Goal: Navigation & Orientation: Find specific page/section

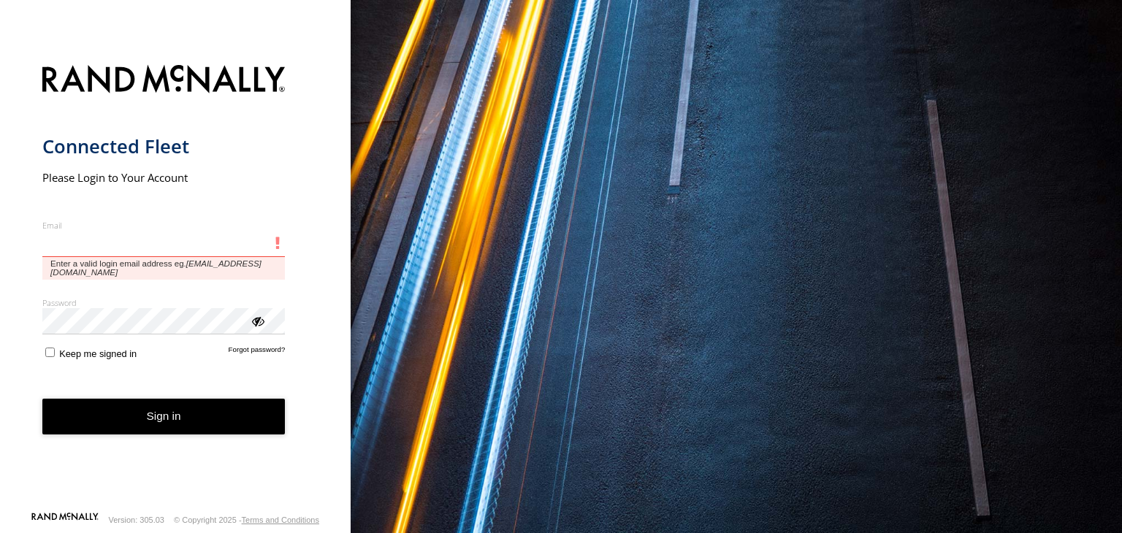
type input "**********"
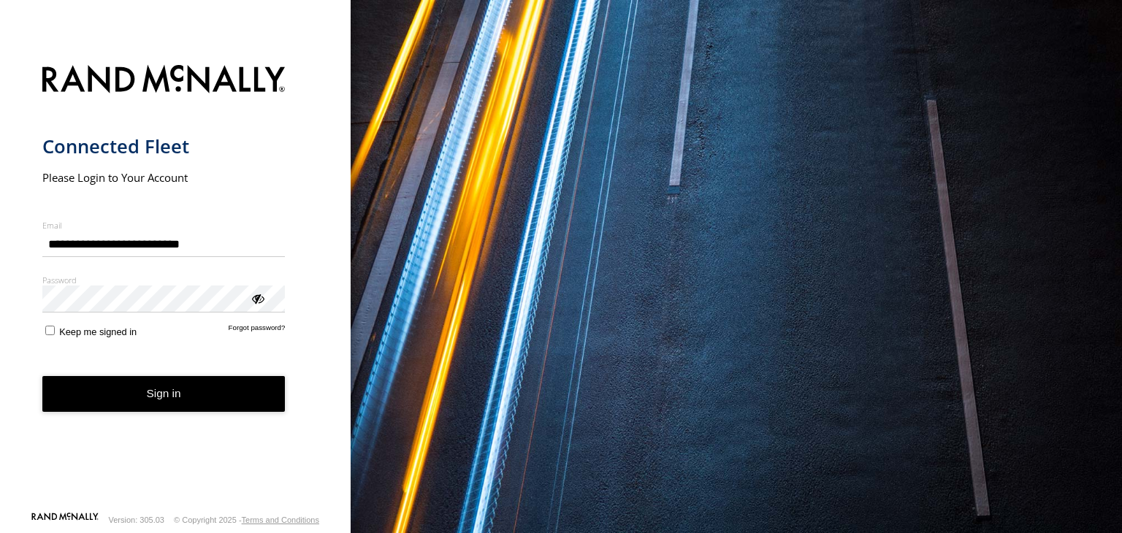
click at [140, 408] on button "Sign in" at bounding box center [163, 394] width 243 height 36
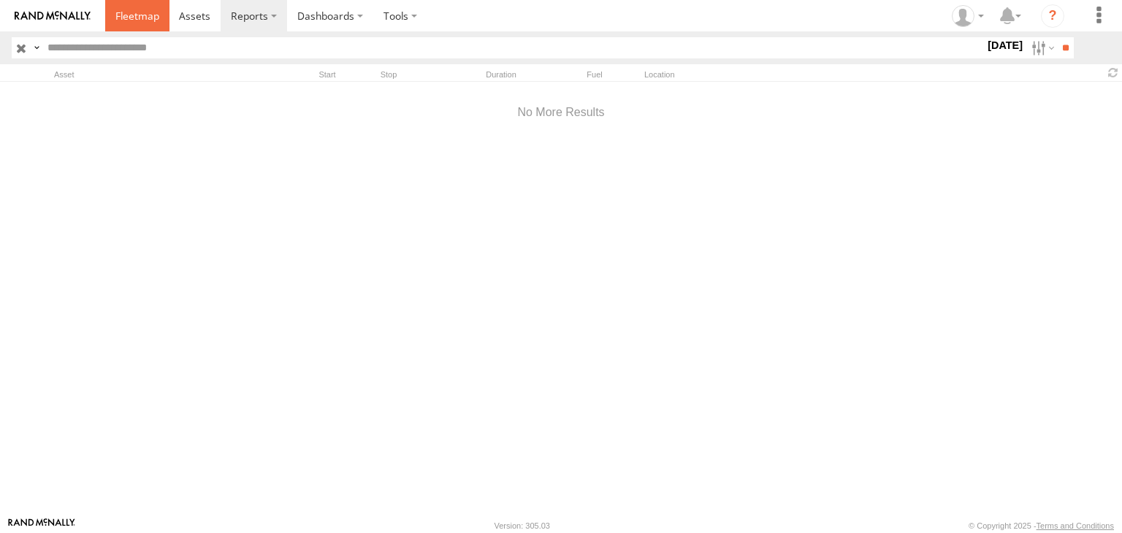
click at [137, 13] on span at bounding box center [137, 16] width 44 height 14
click at [143, 10] on span at bounding box center [137, 16] width 44 height 14
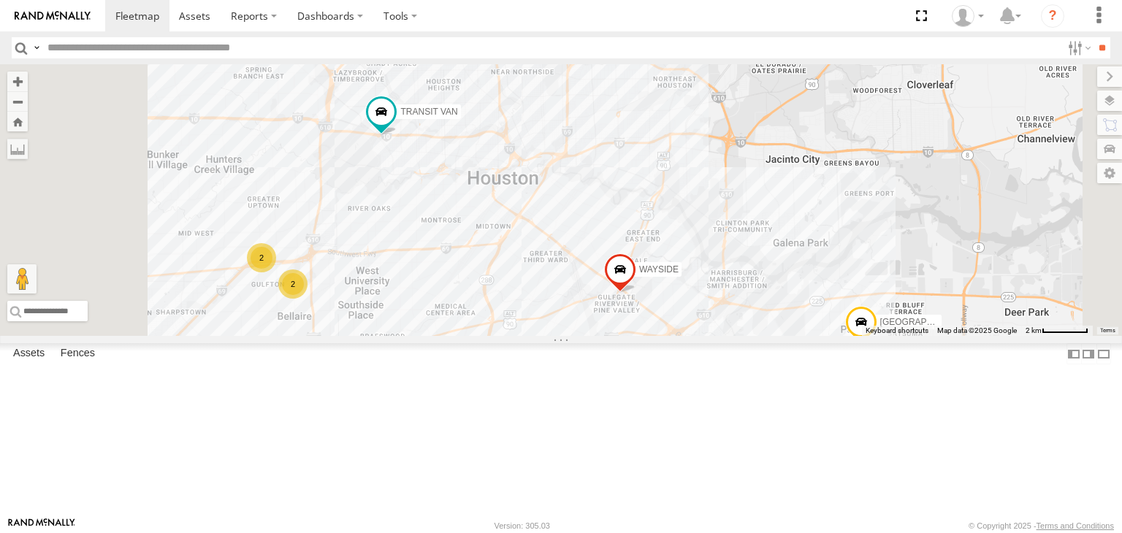
click at [307, 299] on div "2" at bounding box center [292, 283] width 29 height 29
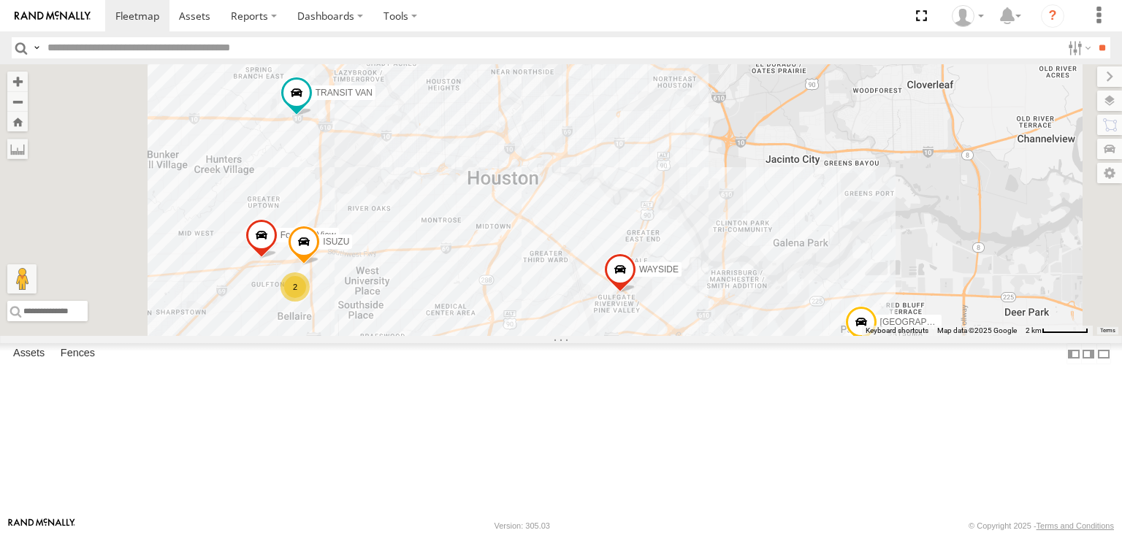
click at [310, 302] on div "2" at bounding box center [294, 286] width 29 height 29
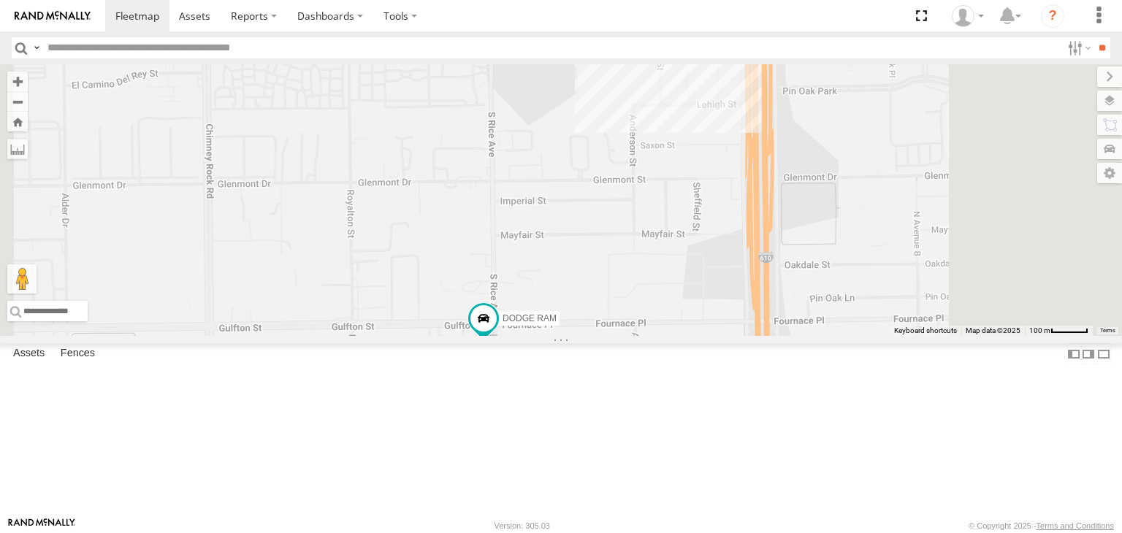
click at [652, 47] on div "2" at bounding box center [637, 32] width 29 height 29
